Goal: Complete application form

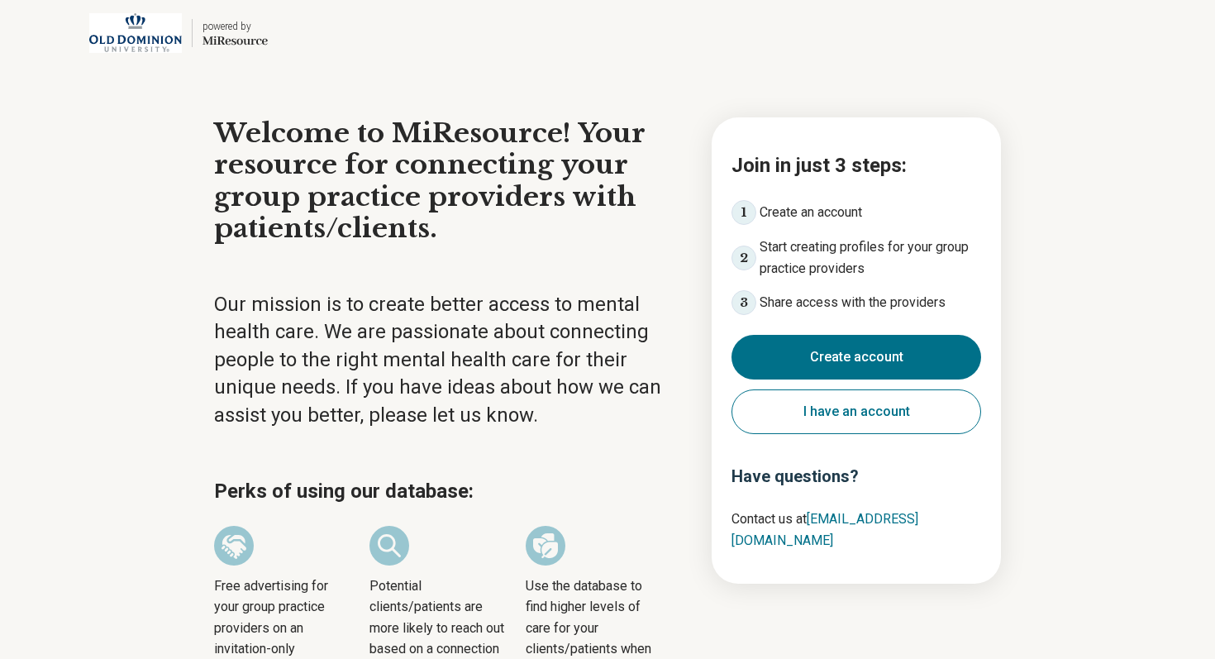
click at [843, 84] on main "Welcome to MiResource! Your resource for connecting your group practice provide…" at bounding box center [607, 486] width 846 height 840
click at [722, 73] on main "Welcome to MiResource! Your resource for connecting your group practice provide…" at bounding box center [607, 486] width 846 height 840
click at [688, 71] on main "Welcome to MiResource! Your resource for connecting your group practice provide…" at bounding box center [607, 486] width 846 height 840
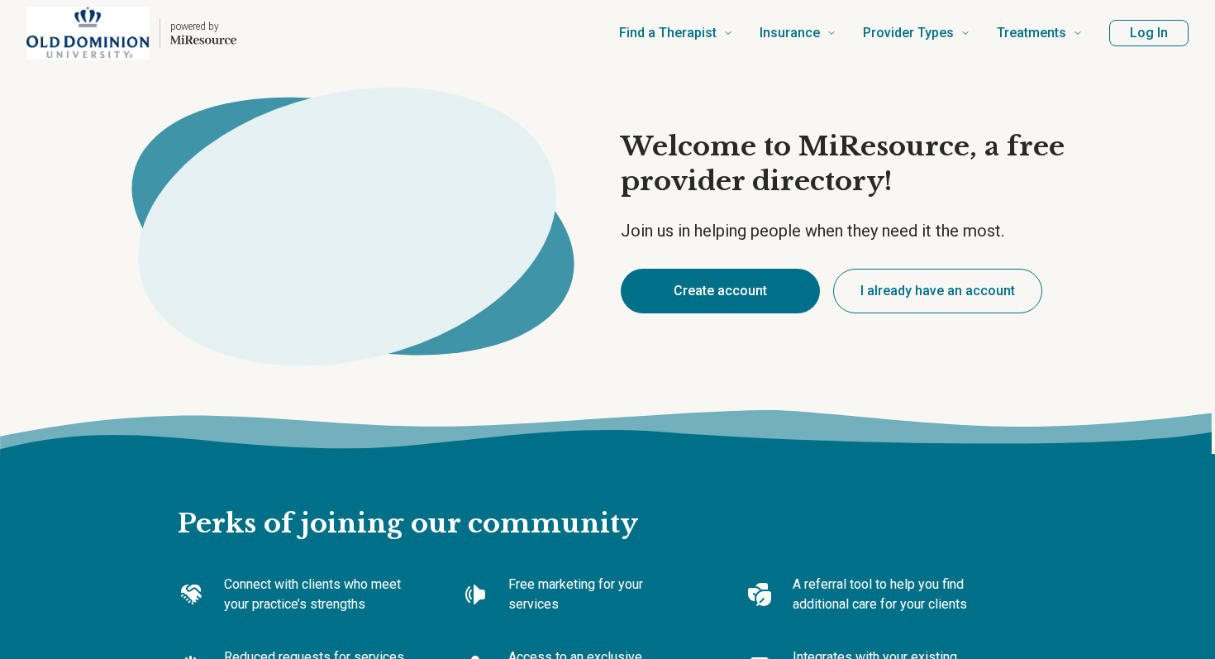
type textarea "*"
click at [640, 103] on div "Welcome to MiResource, a free provider directory! Join us in helping people whe…" at bounding box center [607, 221] width 1215 height 311
type textarea "*"
click at [567, 78] on icon at bounding box center [353, 211] width 496 height 331
type textarea "*"
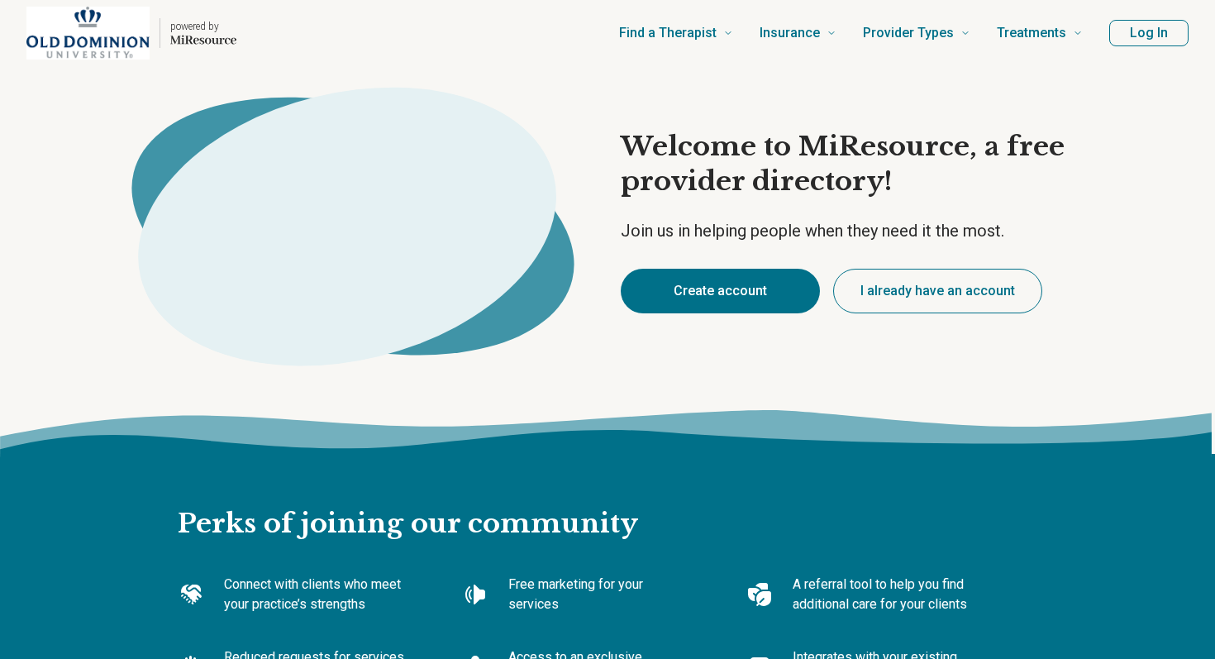
type textarea "*"
click at [581, 77] on icon at bounding box center [353, 211] width 496 height 331
